Goal: Check status: Check status

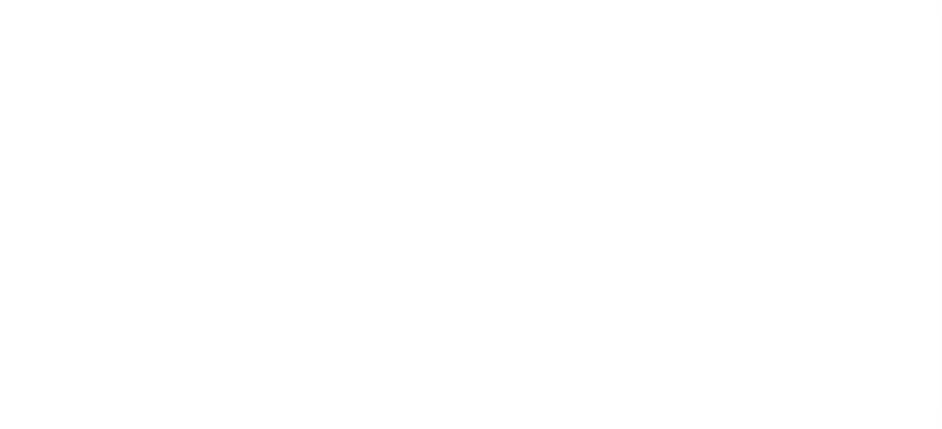
select select "DUE"
select select "15"
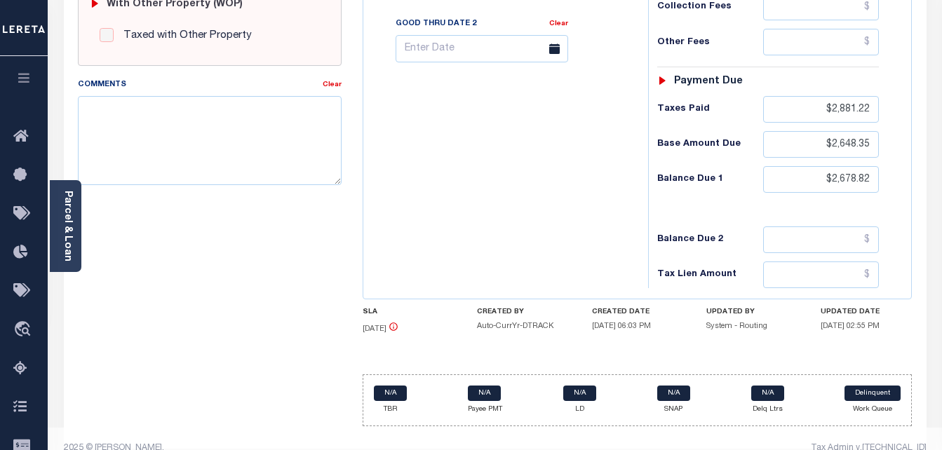
scroll to position [614, 0]
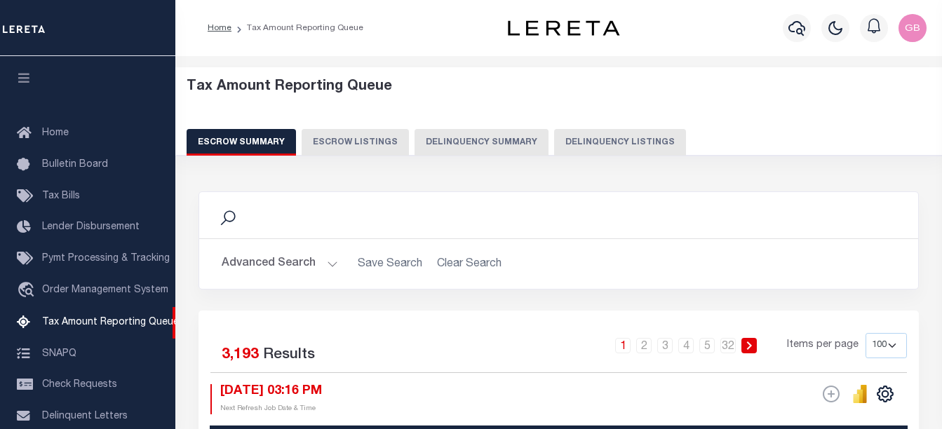
select select "100"
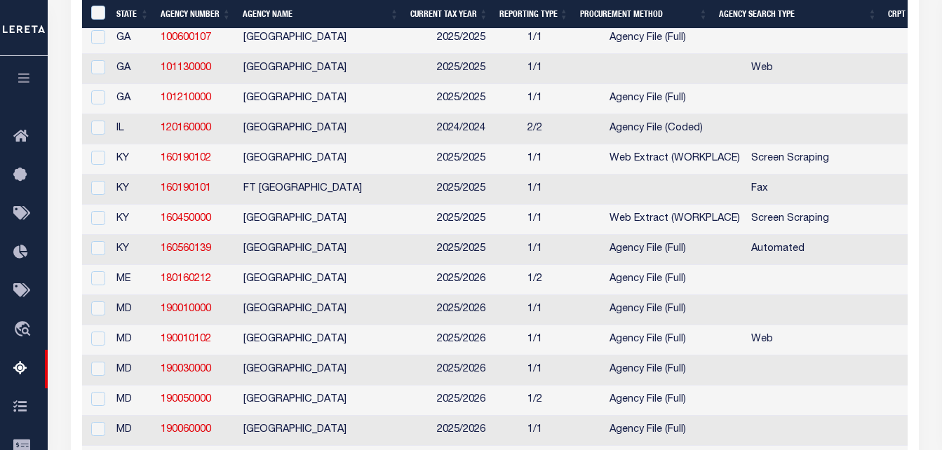
scroll to position [1052, 0]
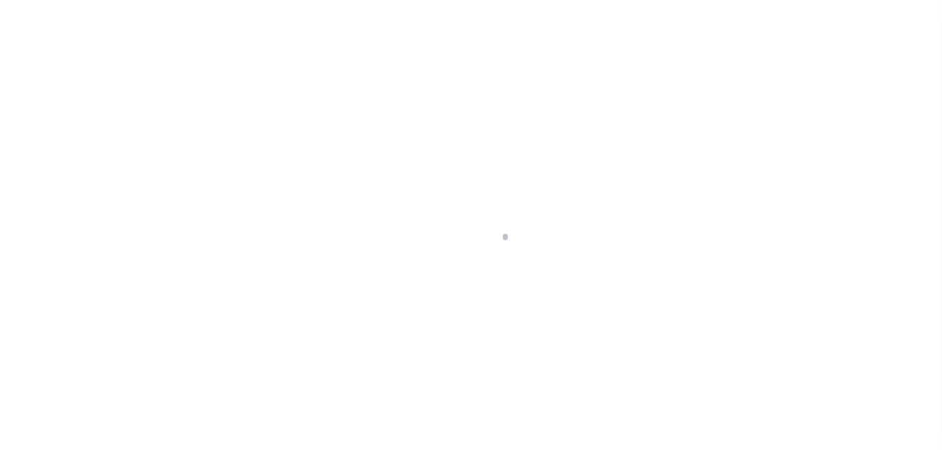
select select "DUE"
select select "15"
